Goal: Information Seeking & Learning: Learn about a topic

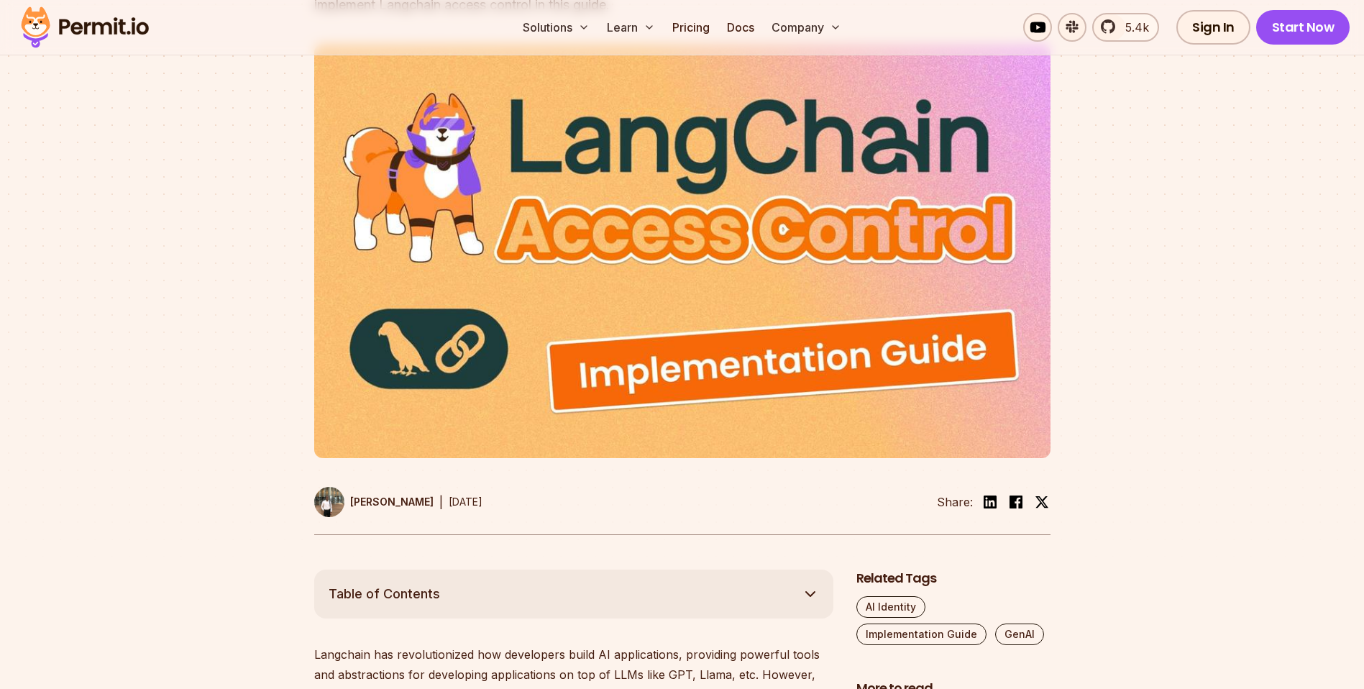
scroll to position [310, 0]
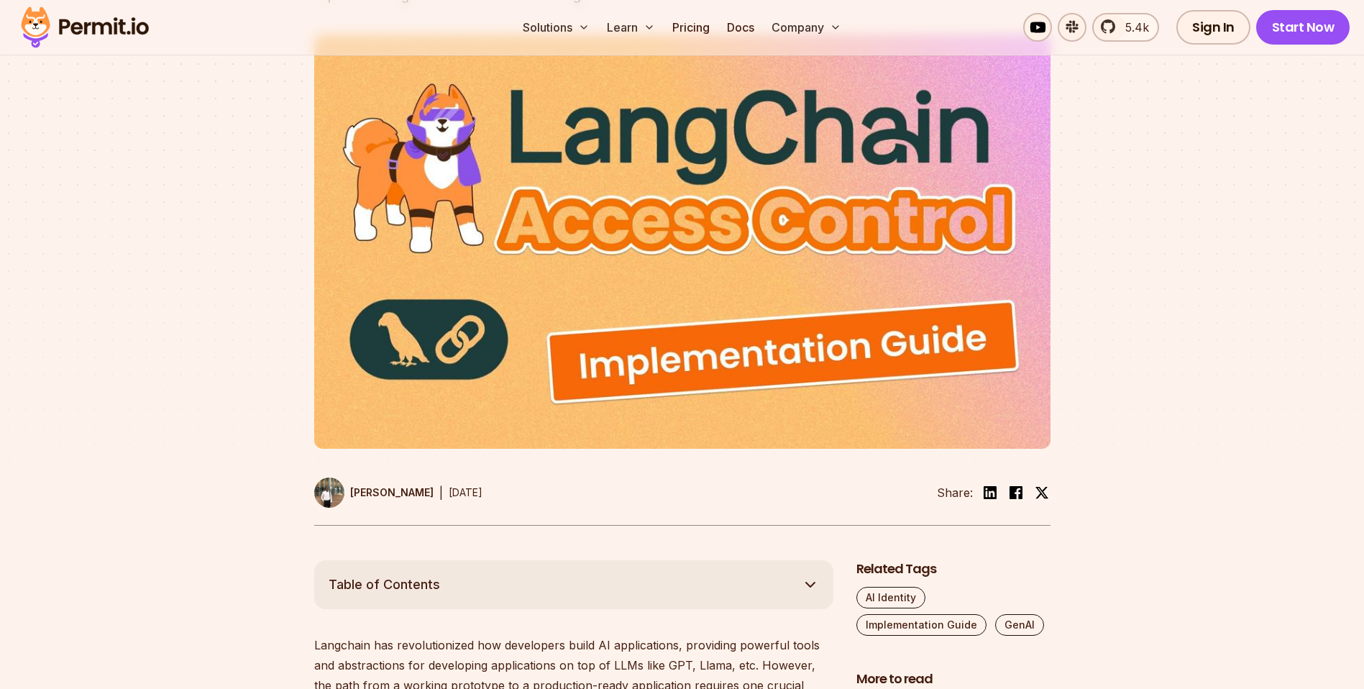
click at [611, 305] on img at bounding box center [682, 242] width 736 height 414
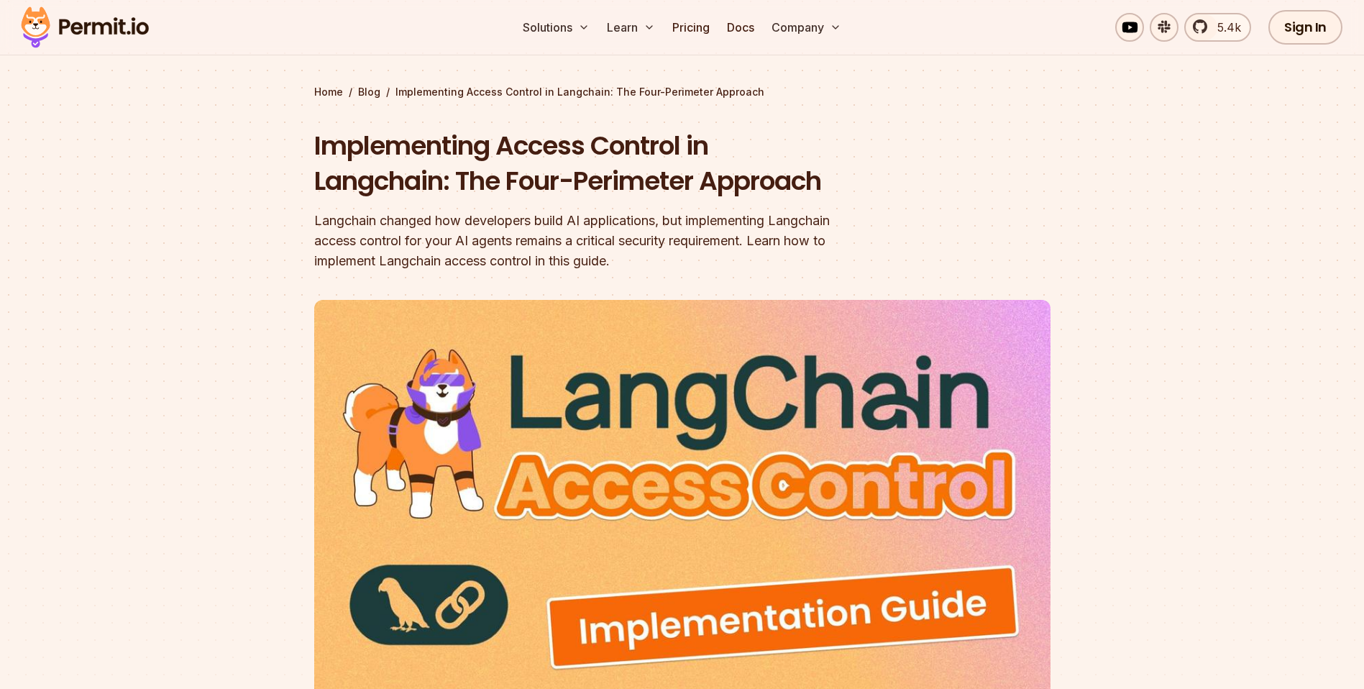
scroll to position [0, 0]
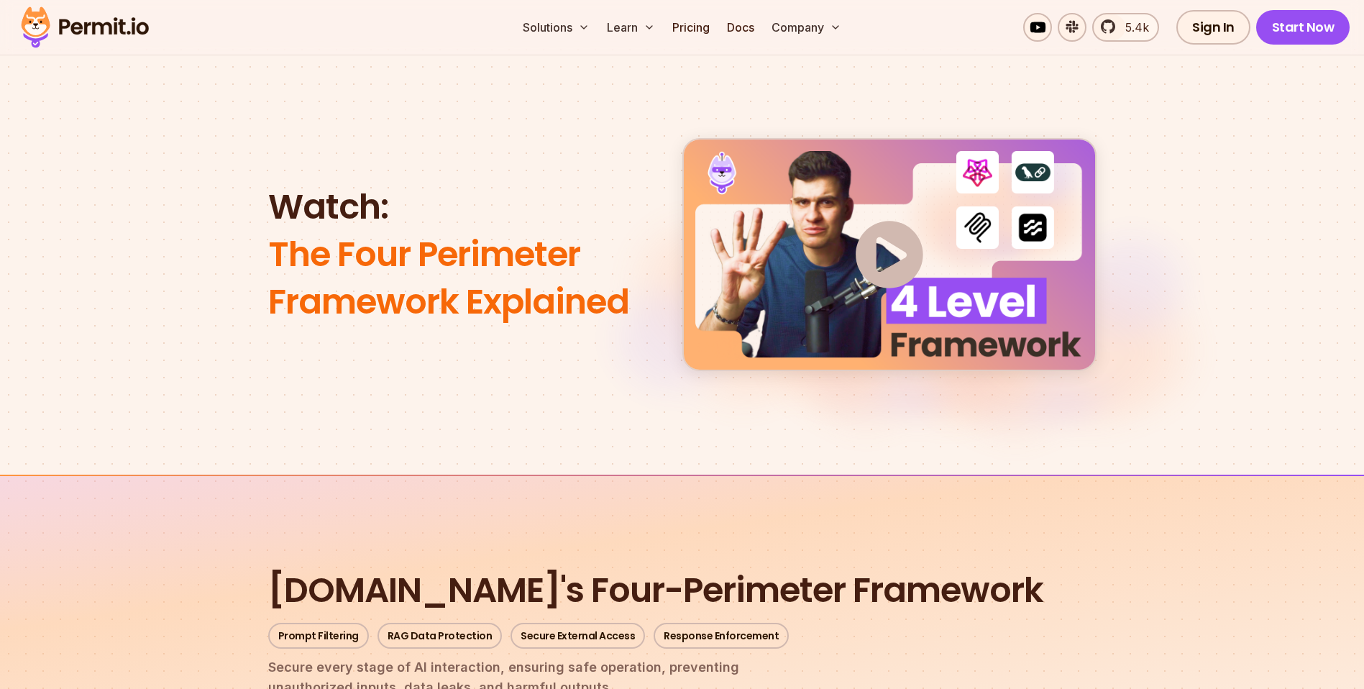
scroll to position [1239, 0]
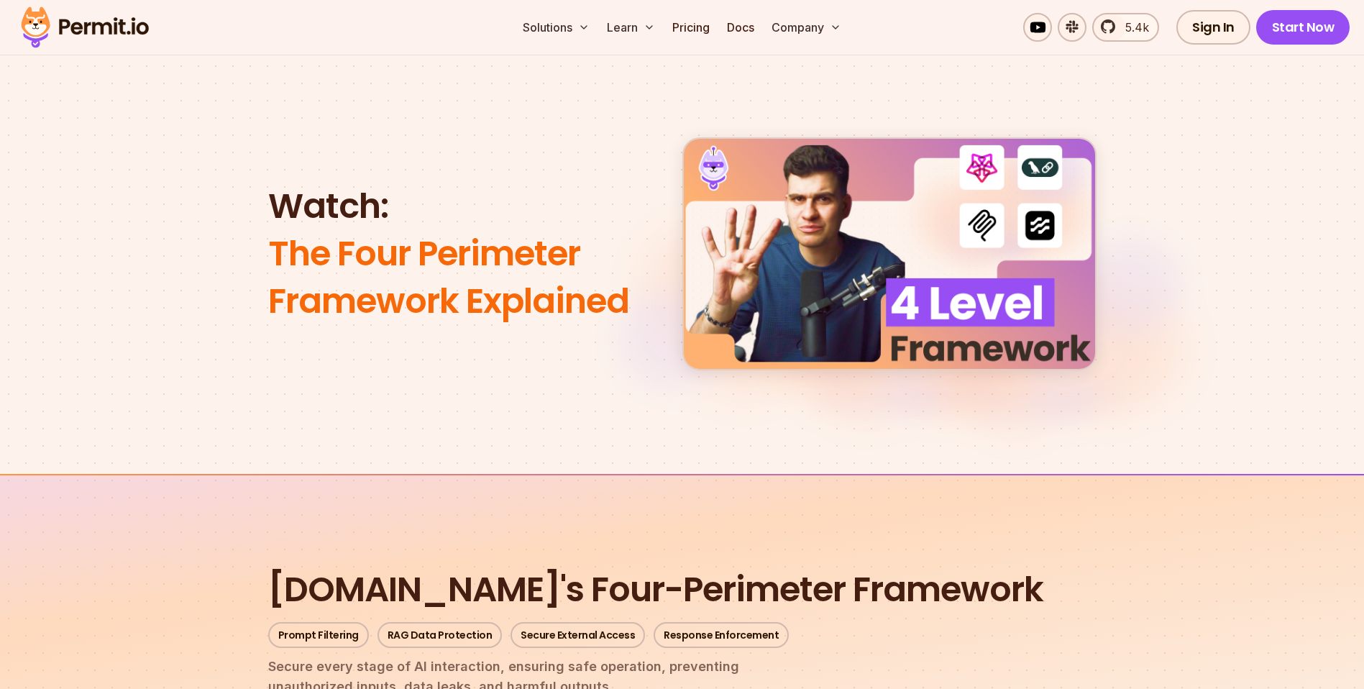
click at [880, 242] on img at bounding box center [889, 254] width 68 height 68
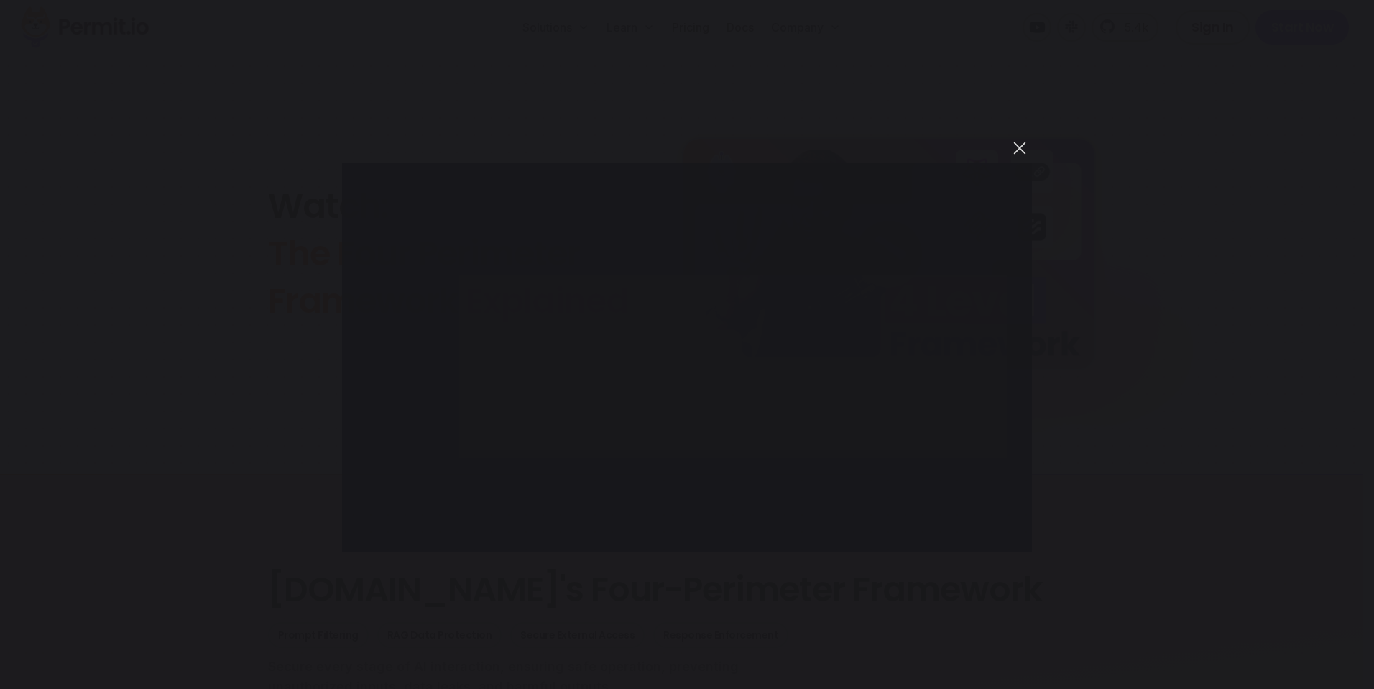
click at [1017, 149] on button "You can close this modal content with the ESC key" at bounding box center [1020, 148] width 24 height 24
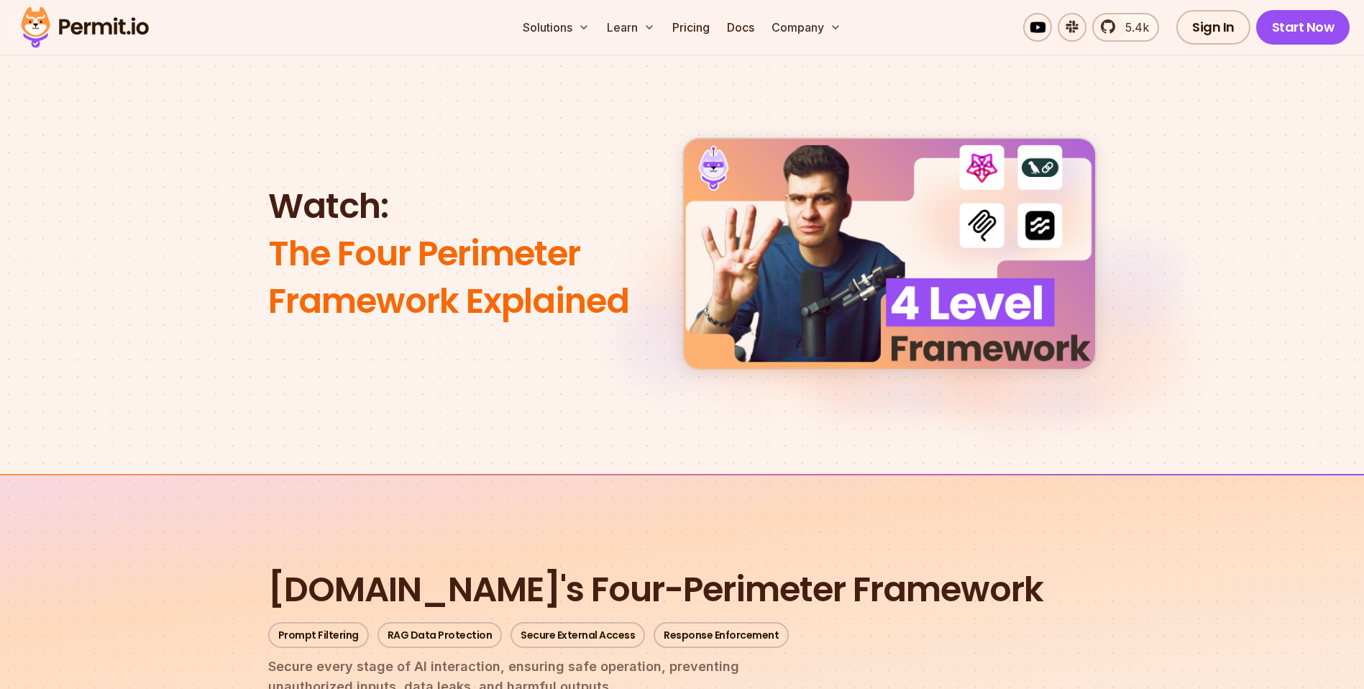
click at [861, 255] on img at bounding box center [889, 254] width 68 height 68
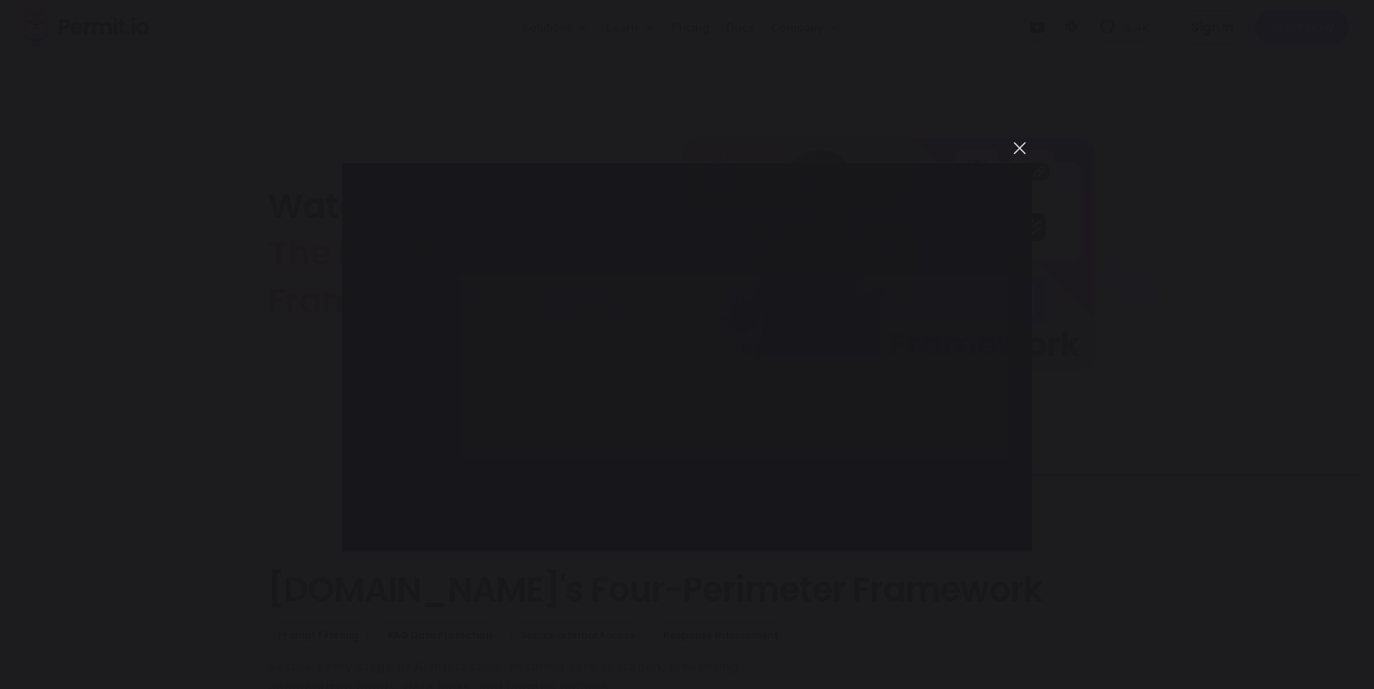
click at [1019, 152] on button "You can close this modal content with the ESC key" at bounding box center [1020, 148] width 24 height 24
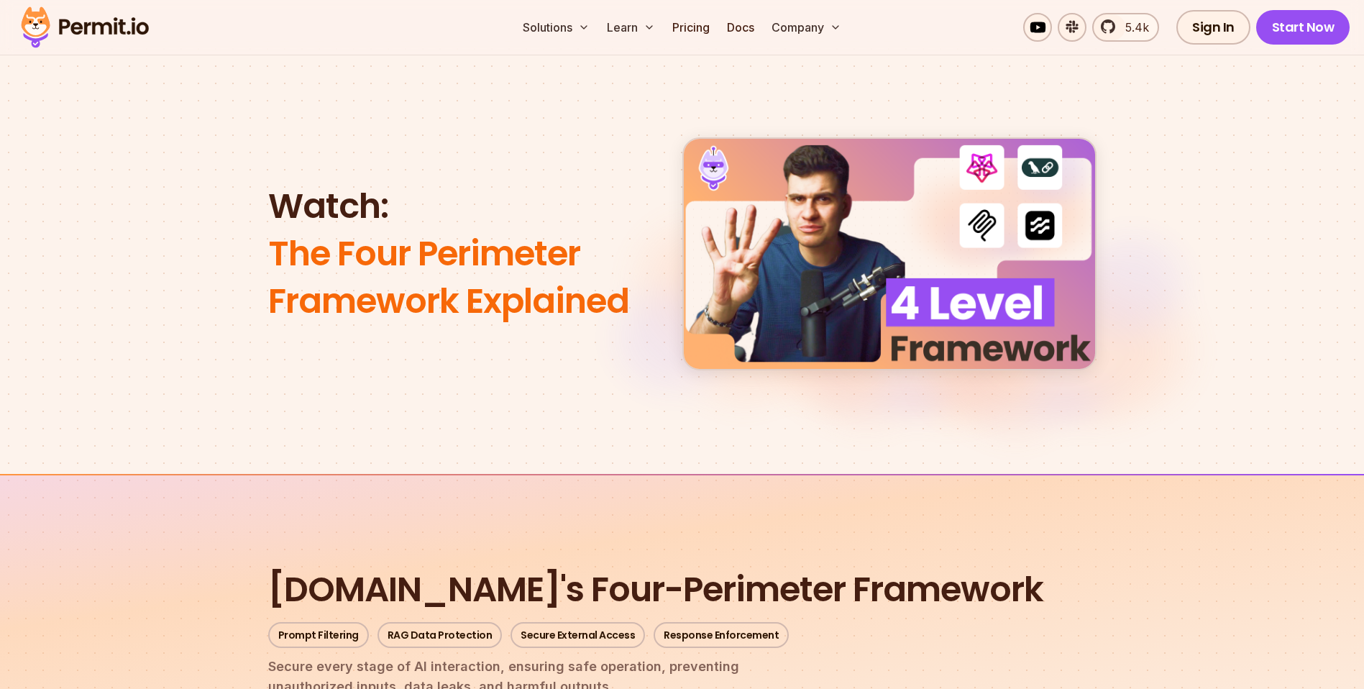
click at [779, 223] on img at bounding box center [889, 254] width 432 height 242
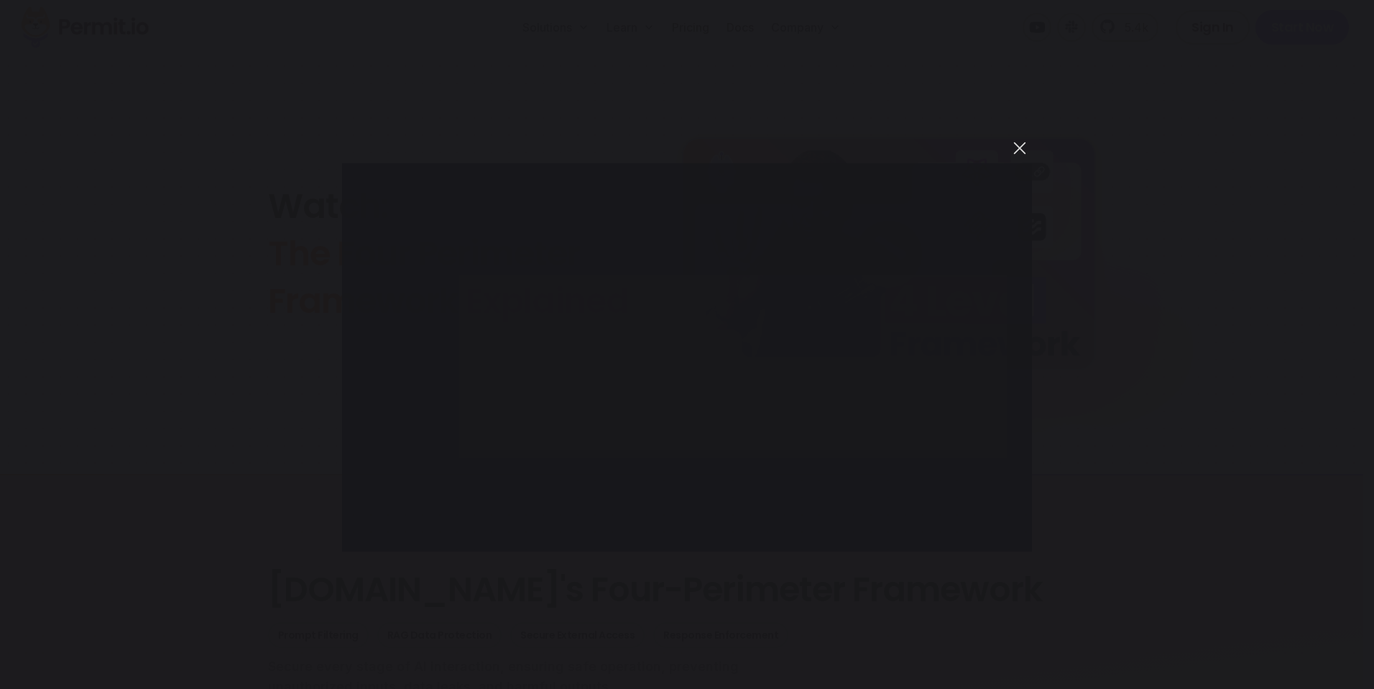
click at [1023, 147] on button "You can close this modal content with the ESC key" at bounding box center [1020, 148] width 24 height 24
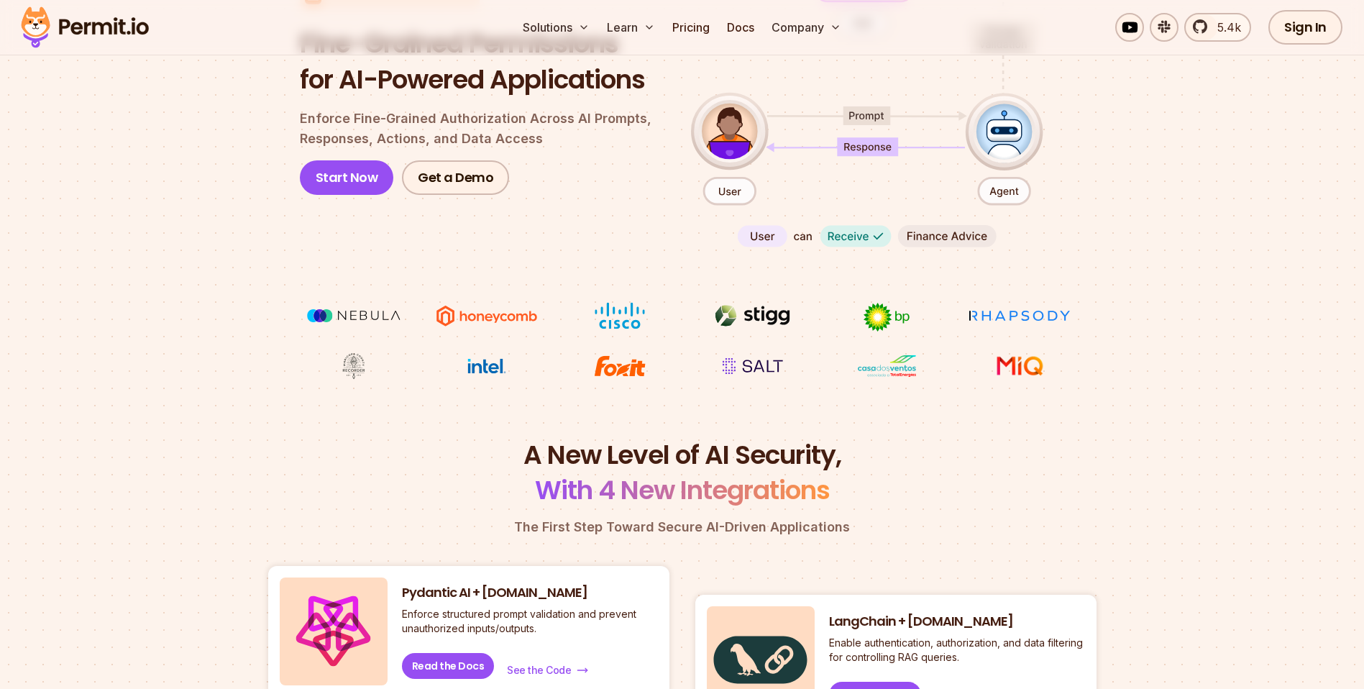
scroll to position [206, 0]
